Goal: Task Accomplishment & Management: Manage account settings

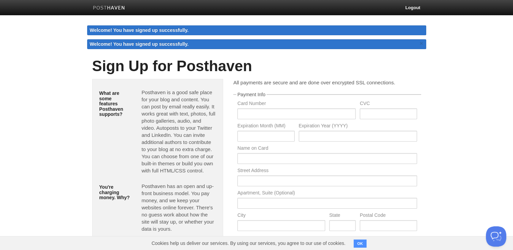
click at [179, 101] on p "Posthaven is a good safe place for your blog and content. You can post by email…" at bounding box center [178, 132] width 75 height 86
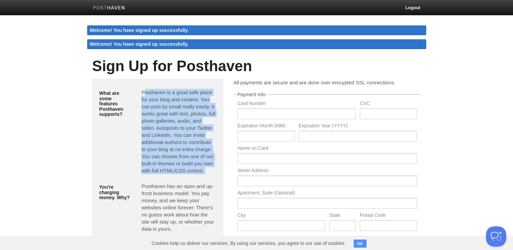
drag, startPoint x: 179, startPoint y: 101, endPoint x: 179, endPoint y: 126, distance: 24.8
click at [179, 126] on p "Posthaven is a good safe place for your blog and content. You can post by email…" at bounding box center [178, 132] width 75 height 86
click at [185, 131] on p "Posthaven is a good safe place for your blog and content. You can post by email…" at bounding box center [178, 132] width 75 height 86
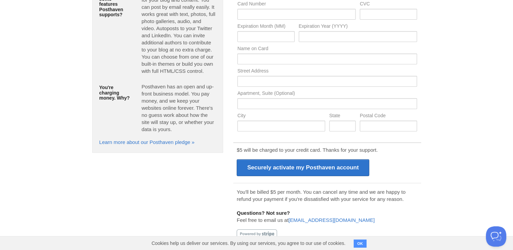
scroll to position [85, 0]
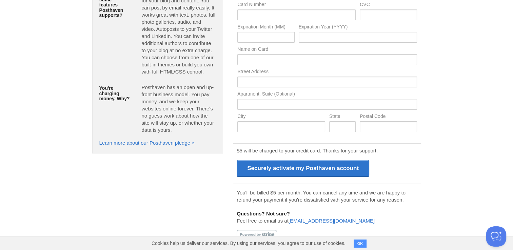
click at [295, 195] on p "You'll be billed $5 per month. You can cancel any time and we are happy to refu…" at bounding box center [327, 196] width 181 height 14
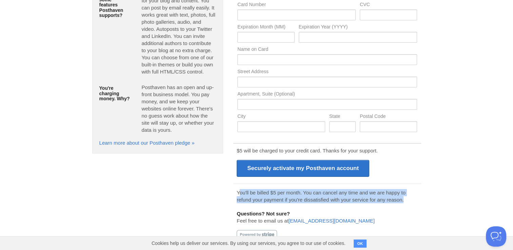
drag, startPoint x: 295, startPoint y: 195, endPoint x: 345, endPoint y: 190, distance: 50.1
click at [345, 190] on p "You'll be billed $5 per month. You can cancel any time and we are happy to refu…" at bounding box center [327, 196] width 181 height 14
drag, startPoint x: 345, startPoint y: 190, endPoint x: 375, endPoint y: 192, distance: 30.3
click at [375, 192] on p "You'll be billed $5 per month. You can cancel any time and we are happy to refu…" at bounding box center [327, 196] width 181 height 14
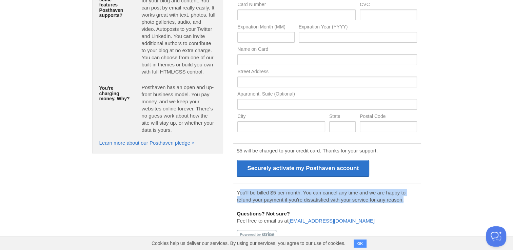
click at [381, 194] on p "You'll be billed $5 per month. You can cancel any time and we are happy to refu…" at bounding box center [327, 196] width 181 height 14
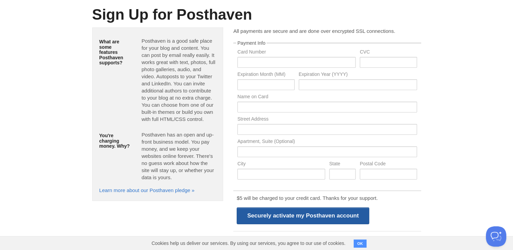
scroll to position [0, 0]
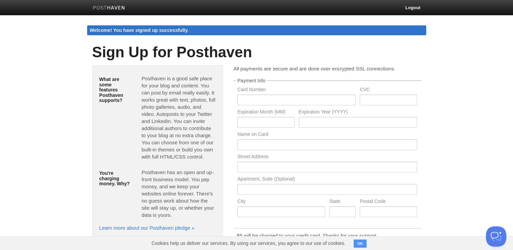
click at [136, 10] on nav "Logout" at bounding box center [256, 7] width 339 height 15
drag, startPoint x: 136, startPoint y: 10, endPoint x: 126, endPoint y: 23, distance: 16.7
click at [126, 23] on body "Logout Welcome! You have signed up successfully. Welcome! You have signed up su…" at bounding box center [256, 168] width 513 height 336
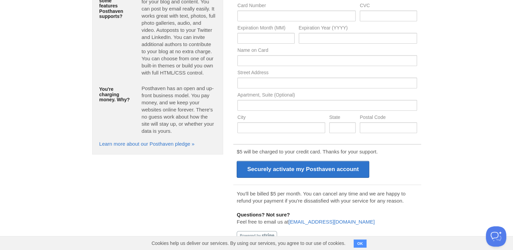
scroll to position [85, 0]
